Goal: Transaction & Acquisition: Purchase product/service

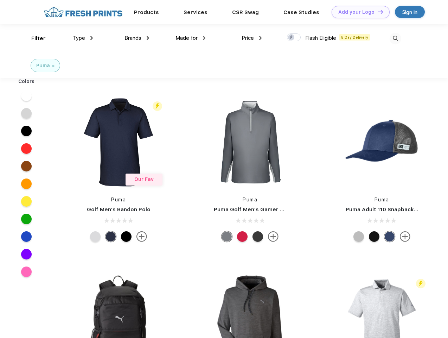
click at [358, 12] on link "Add your Logo Design Tool" at bounding box center [361, 12] width 58 height 12
click at [0, 0] on div "Design Tool" at bounding box center [0, 0] width 0 height 0
click at [377, 12] on link "Add your Logo Design Tool" at bounding box center [361, 12] width 58 height 12
click at [34, 38] on div "Filter" at bounding box center [38, 38] width 14 height 8
click at [83, 38] on span "Type" at bounding box center [79, 38] width 12 height 6
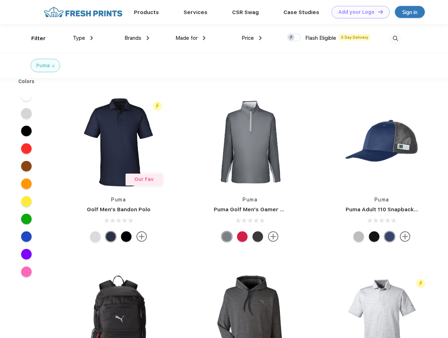
click at [137, 38] on span "Brands" at bounding box center [133, 38] width 17 height 6
click at [191, 38] on span "Made for" at bounding box center [187, 38] width 22 height 6
click at [252, 38] on span "Price" at bounding box center [248, 38] width 12 height 6
click at [294, 38] on div at bounding box center [294, 37] width 14 height 8
click at [292, 38] on input "checkbox" at bounding box center [289, 35] width 5 height 5
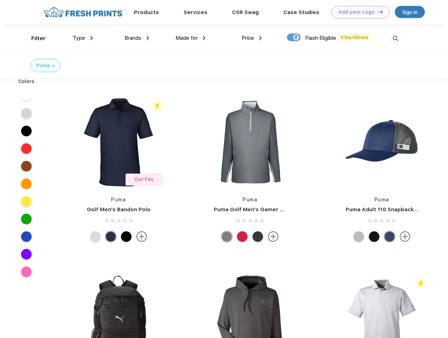
click at [395, 38] on img at bounding box center [396, 39] width 12 height 12
